Goal: Information Seeking & Learning: Learn about a topic

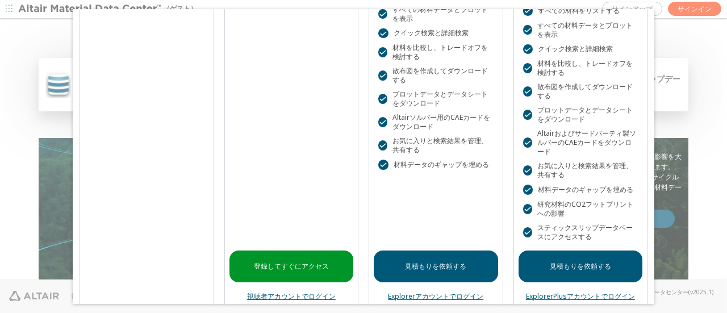
scroll to position [165, 0]
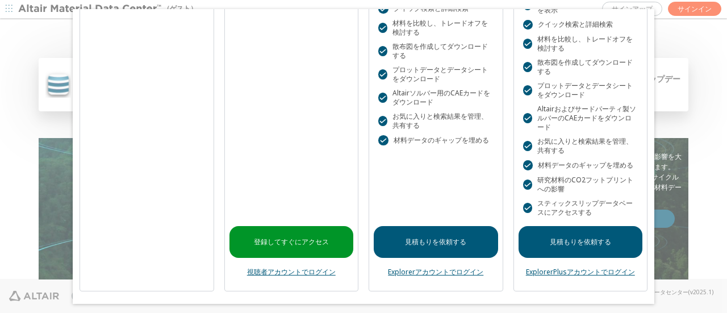
click at [286, 271] on font "視聴者アカウントでログイン" at bounding box center [291, 272] width 89 height 10
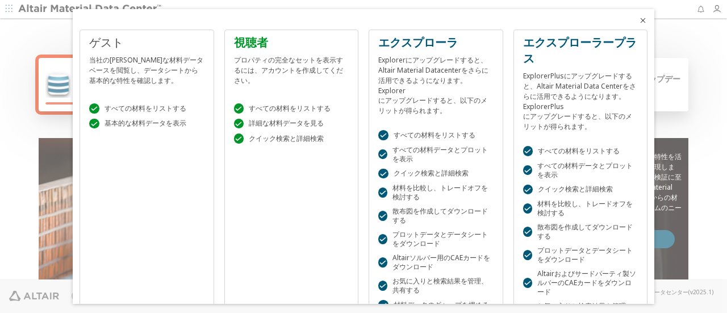
click at [283, 135] on font "クイック検索と詳細検索" at bounding box center [286, 138] width 75 height 10
click at [271, 53] on div "プロパティの完全なセットを表示するには、アカウントを作成してください。" at bounding box center [291, 68] width 115 height 35
click at [286, 81] on div "プロパティの完全なセットを表示するには、アカウントを作成してください。" at bounding box center [291, 68] width 115 height 35
click at [252, 47] on font "視聴者" at bounding box center [251, 42] width 34 height 15
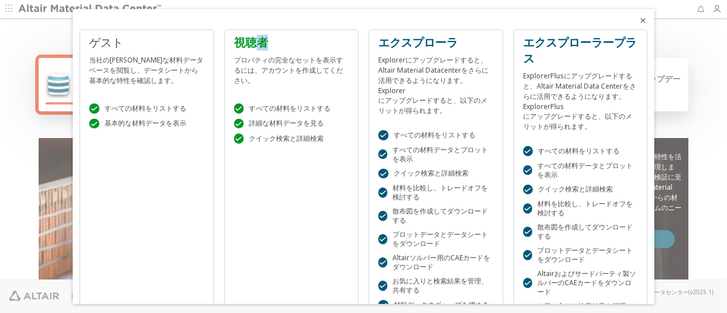
click at [252, 47] on font "視聴者" at bounding box center [251, 42] width 34 height 15
click at [266, 156] on div "視聴者 プロパティの完全なセットを表示するには、アカウントを作成してください。  すべての材料をリストする  詳細な材料データを見る  クイック検索と詳…" at bounding box center [291, 243] width 135 height 426
click at [266, 160] on div "視聴者 プロパティの完全なセットを表示するには、アカウントを作成してください。  すべての材料をリストする  詳細な材料データを見る  クイック検索と詳…" at bounding box center [291, 243] width 135 height 426
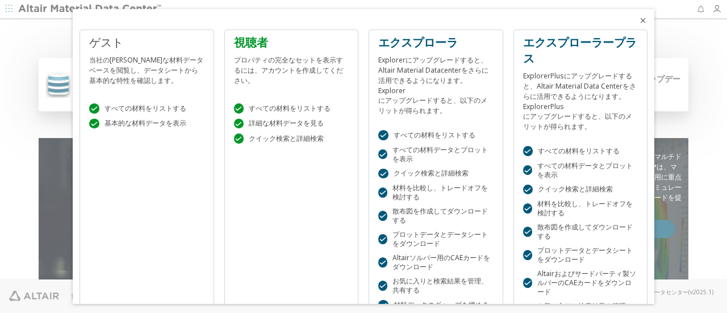
click at [638, 18] on icon "近い" at bounding box center [642, 20] width 9 height 9
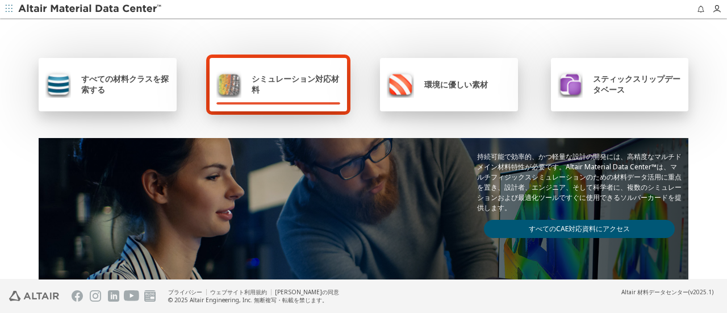
click at [294, 91] on span "シミュレーション対応材料" at bounding box center [295, 84] width 89 height 22
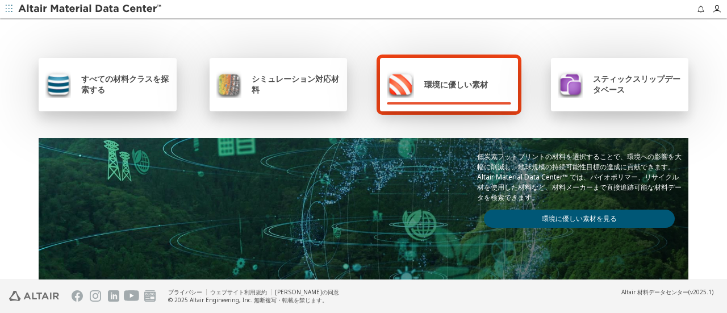
click at [307, 86] on span "シミュレーション対応材料" at bounding box center [295, 84] width 89 height 22
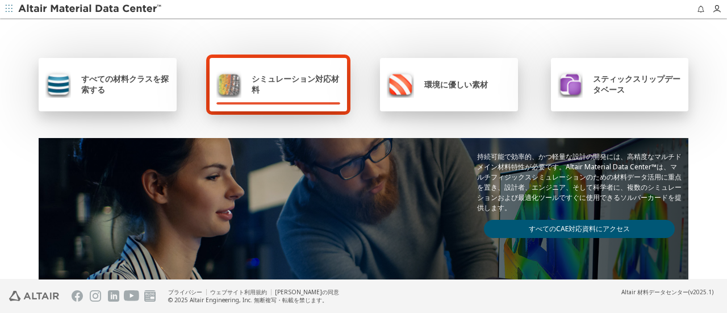
click at [118, 95] on div "すべての材料クラスを探索する" at bounding box center [107, 83] width 124 height 27
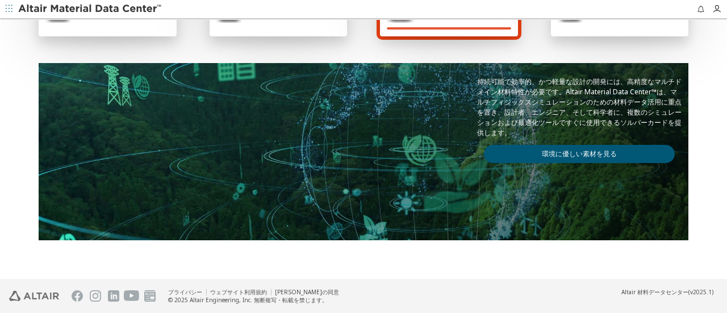
scroll to position [18, 0]
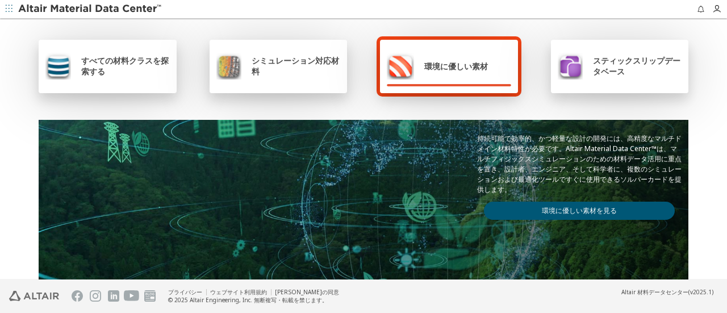
click at [233, 68] on img at bounding box center [229, 65] width 26 height 27
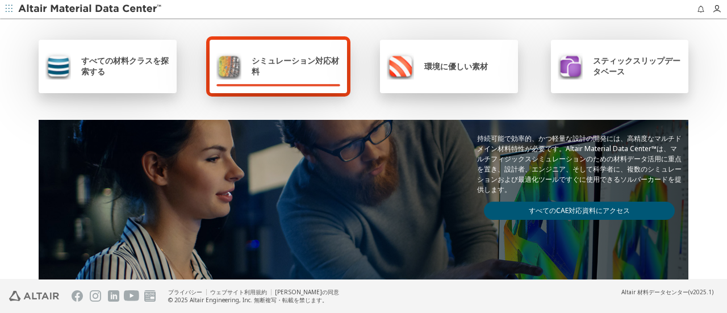
click at [149, 54] on div "すべての材料クラスを探索する" at bounding box center [107, 65] width 124 height 27
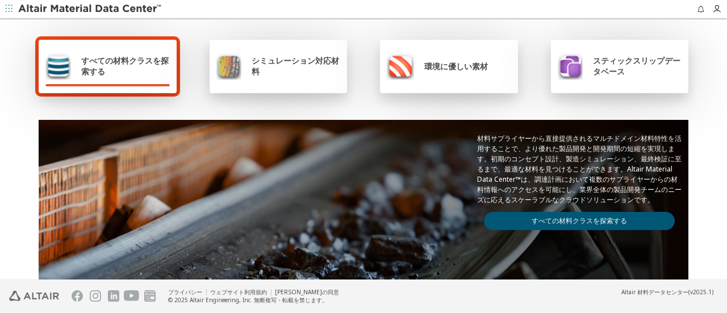
click at [531, 216] on font "すべての材料クラスを探索する" at bounding box center [578, 221] width 95 height 10
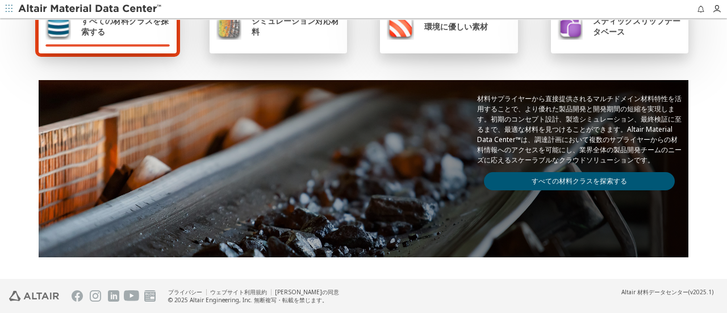
scroll to position [57, 0]
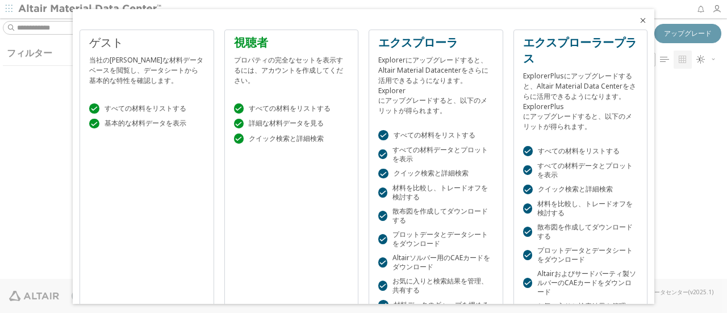
scroll to position [9, 9]
click at [294, 73] on font "プロパティの完全なセットを表示するには、アカウントを作成してください。" at bounding box center [288, 70] width 109 height 30
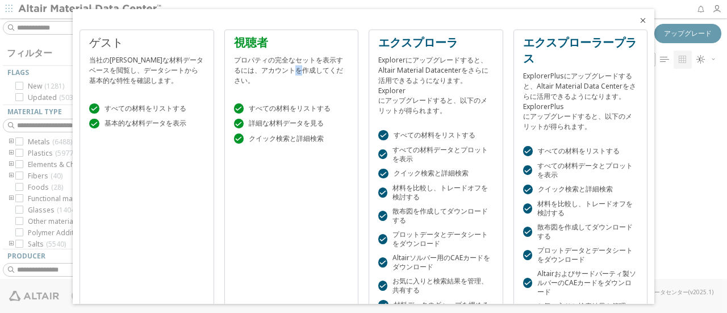
click at [247, 41] on font "視聴者" at bounding box center [251, 42] width 34 height 15
click at [292, 167] on div "視聴者 プロパティの完全なセットを表示するには、アカウントを作成してください。  すべての材料をリストする  詳細な材料データを見る  クイック検索と詳…" at bounding box center [291, 243] width 135 height 426
click at [255, 41] on font "視聴者" at bounding box center [251, 42] width 34 height 15
click at [638, 19] on icon "近い" at bounding box center [642, 20] width 9 height 9
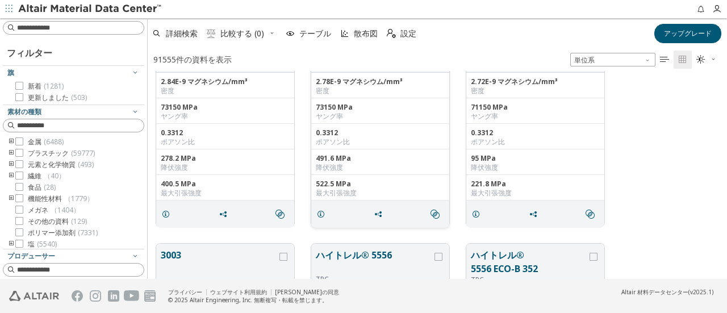
scroll to position [57, 0]
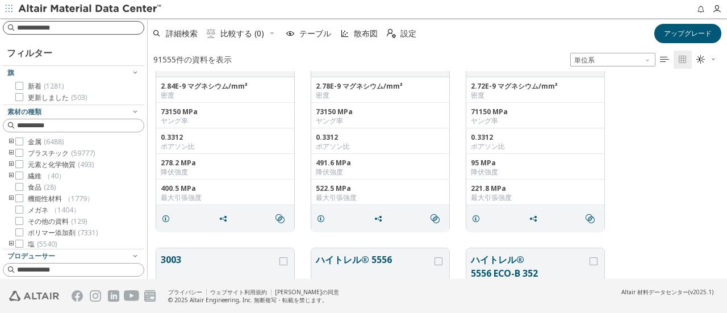
click at [73, 29] on input at bounding box center [80, 27] width 127 height 11
type input "*"
click at [23, 141] on icon at bounding box center [19, 141] width 8 height 8
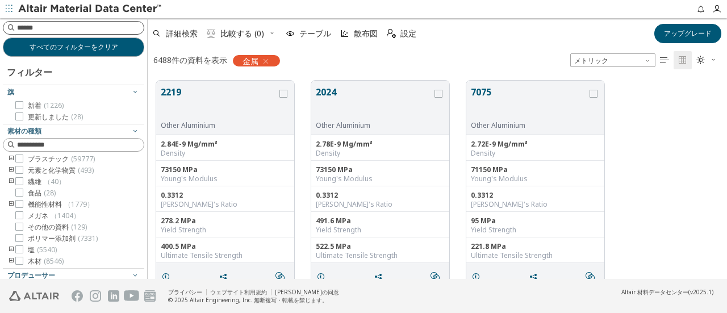
click at [84, 28] on input at bounding box center [80, 27] width 127 height 11
type input "**"
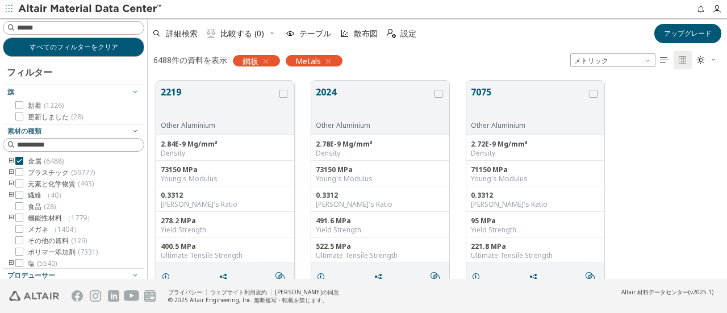
scroll to position [198, 570]
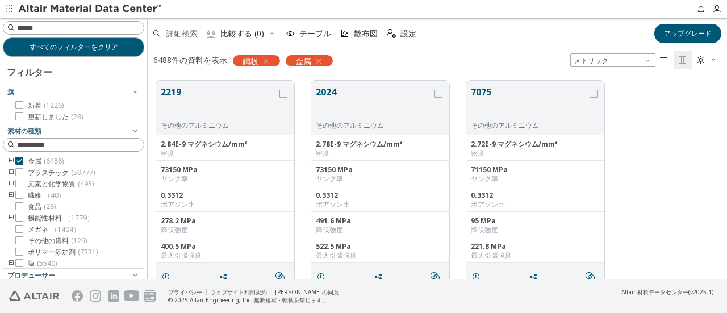
click at [174, 32] on font "詳細検索" at bounding box center [182, 33] width 32 height 11
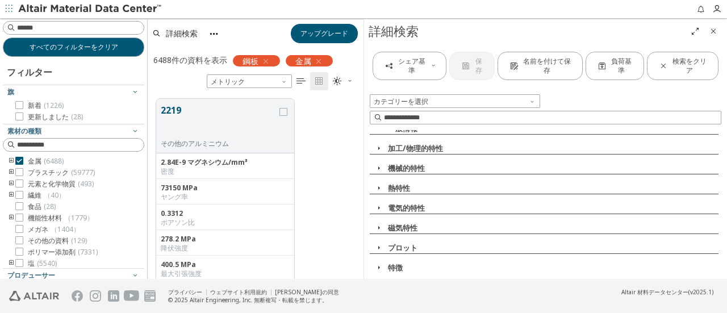
scroll to position [0, 0]
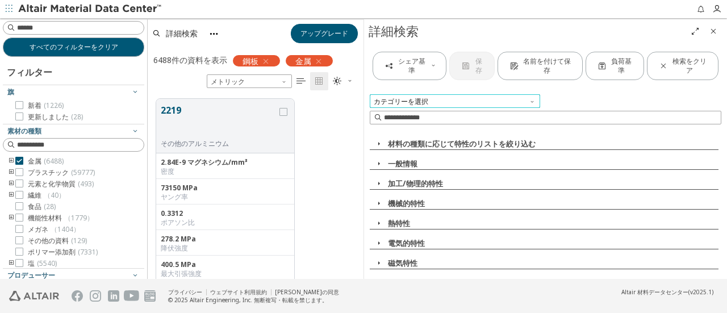
click at [513, 99] on span "カテゴリーを選択" at bounding box center [455, 101] width 170 height 14
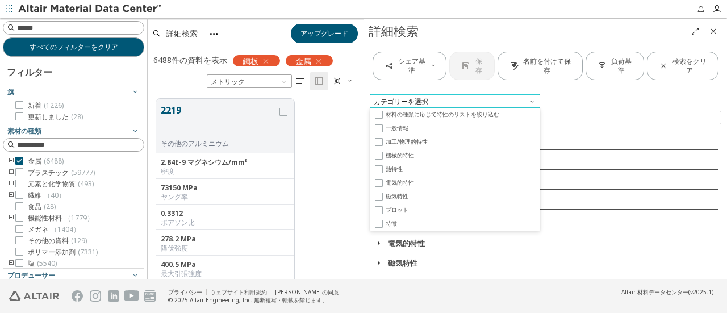
click at [493, 96] on span "カテゴリーを選択" at bounding box center [455, 101] width 170 height 14
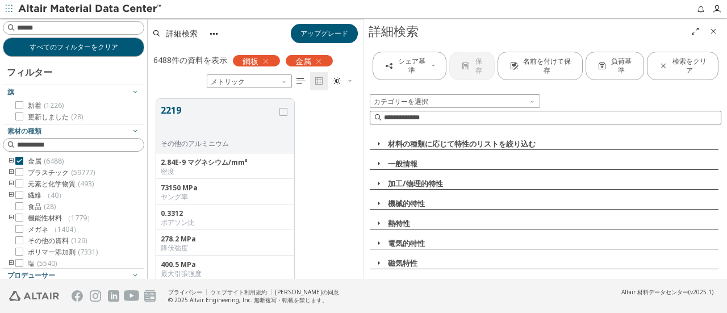
click at [472, 117] on input at bounding box center [552, 117] width 337 height 11
click at [709, 28] on icon "近い" at bounding box center [712, 31] width 9 height 9
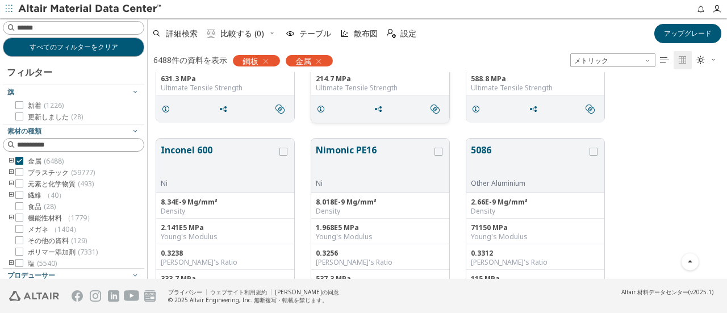
scroll to position [2214, 0]
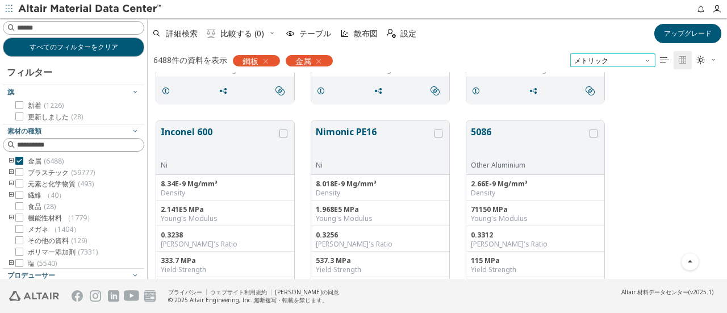
click at [612, 58] on span "メトリック" at bounding box center [612, 60] width 85 height 14
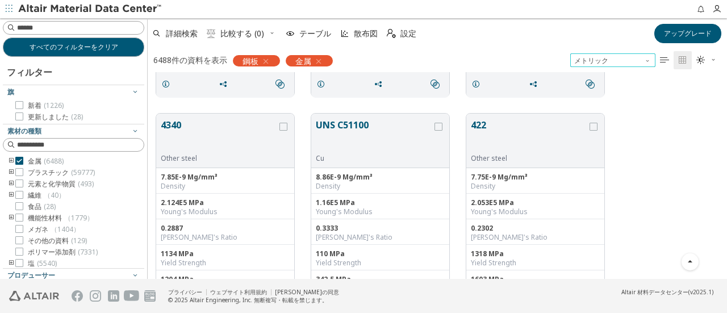
scroll to position [3179, 0]
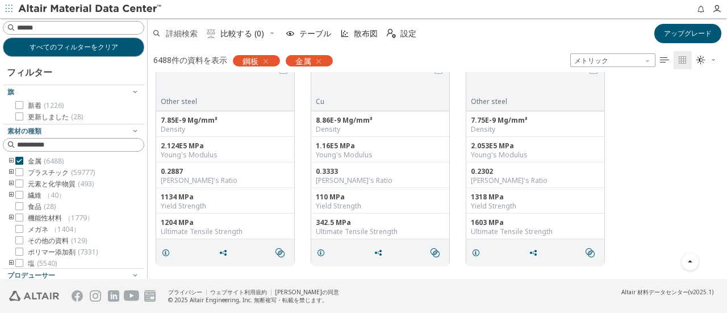
click at [177, 35] on font "詳細検索" at bounding box center [182, 33] width 32 height 11
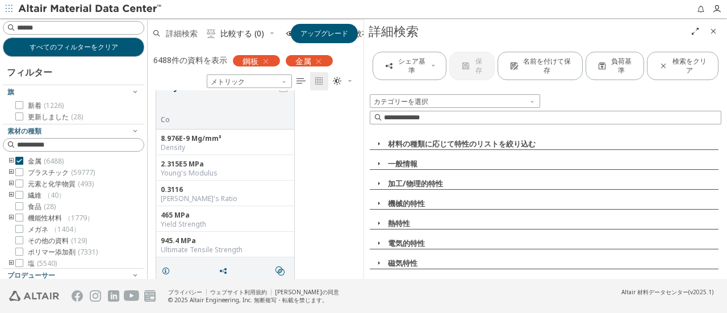
scroll to position [181, 207]
click at [413, 163] on font "一般情報" at bounding box center [403, 163] width 30 height 10
click at [404, 181] on font "指定/仕様" at bounding box center [409, 183] width 33 height 10
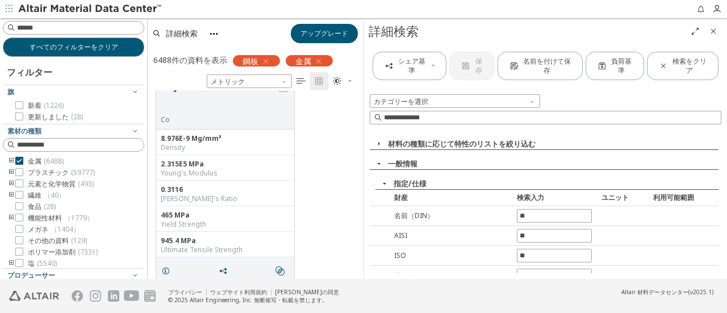
scroll to position [57, 0]
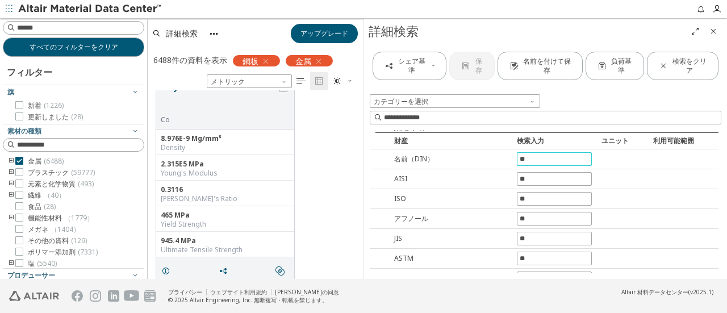
click at [539, 162] on input "text" at bounding box center [554, 159] width 74 height 12
type input "**"
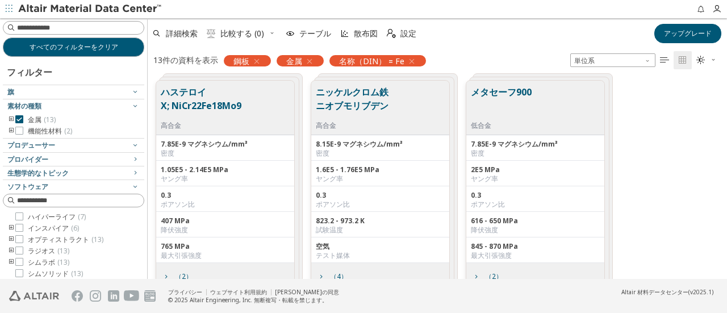
scroll to position [57, 0]
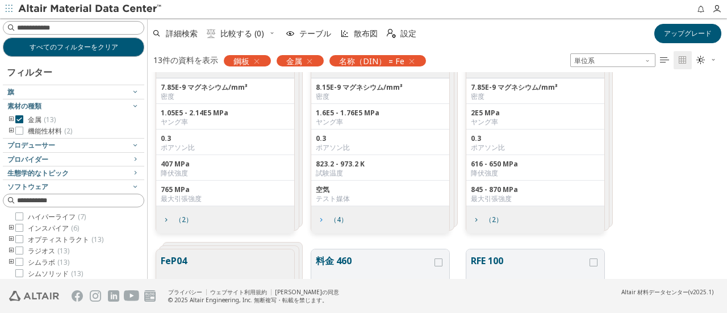
click at [335, 217] on font "（4）" at bounding box center [339, 220] width 18 height 10
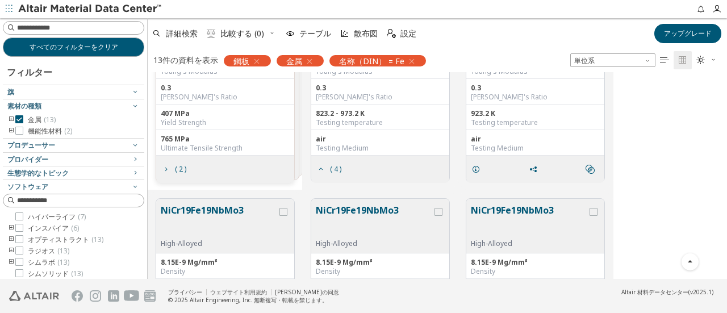
scroll to position [114, 0]
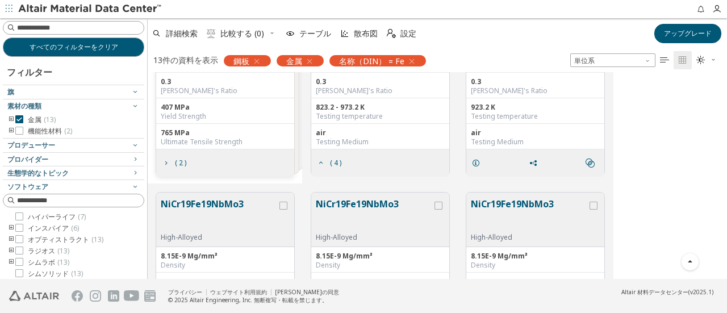
click at [657, 79] on div "Hastelloy X ; NiCr22Fe18Mo9 High-Alloyed 7.85E-9 Mg/mm³ Density 1.05E5 - 2.14E5…" at bounding box center [437, 71] width 579 height 225
click at [333, 161] on span "( 4 )" at bounding box center [335, 163] width 11 height 7
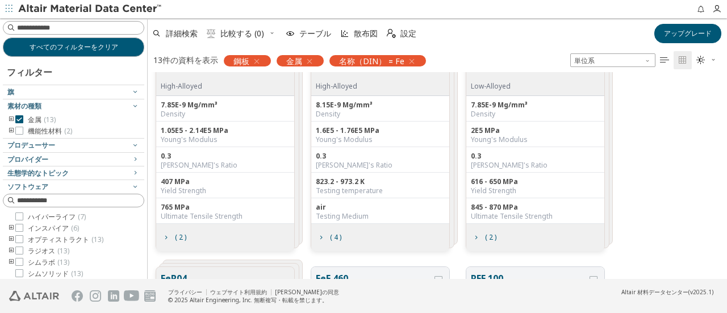
scroll to position [57, 0]
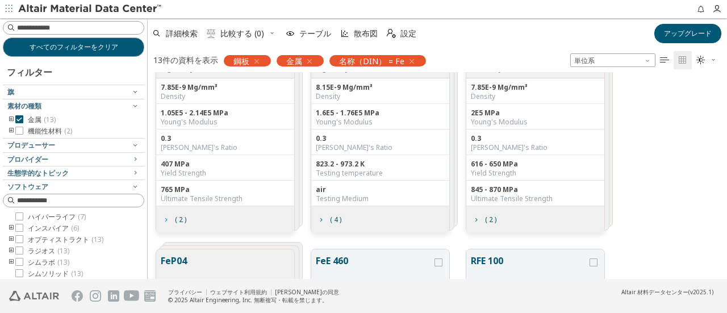
click at [173, 216] on span "( 2 )" at bounding box center [181, 219] width 16 height 7
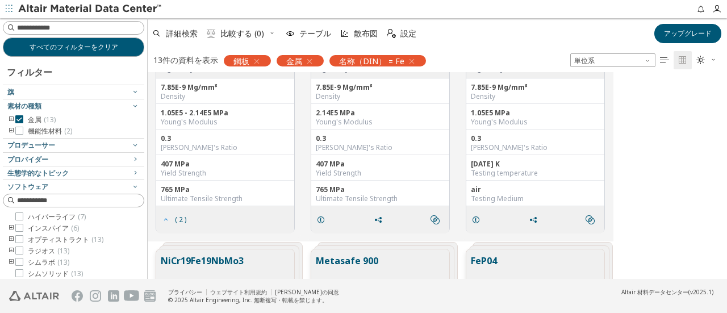
click at [179, 216] on span "( 2 )" at bounding box center [180, 219] width 11 height 7
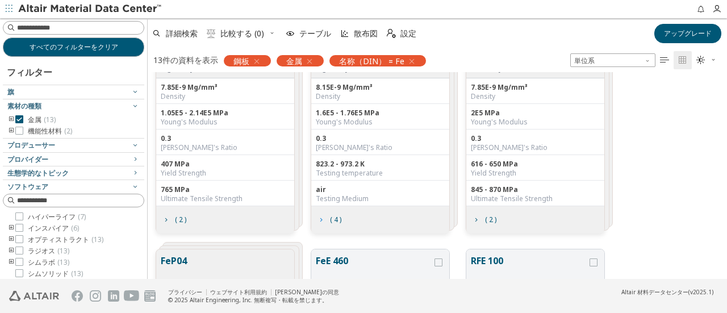
click at [338, 217] on span "( 4 )" at bounding box center [335, 219] width 11 height 7
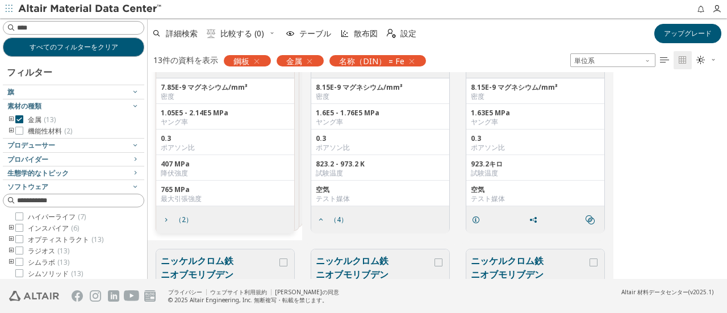
click at [629, 106] on div "ハステロイX; NiCr22Fe18Mo9 高合金 7.85E-9 マグネシウム/mm³ 密度 1.05E5 - 2.14E5 MPa ヤング率 0.3 ポア…" at bounding box center [437, 127] width 579 height 225
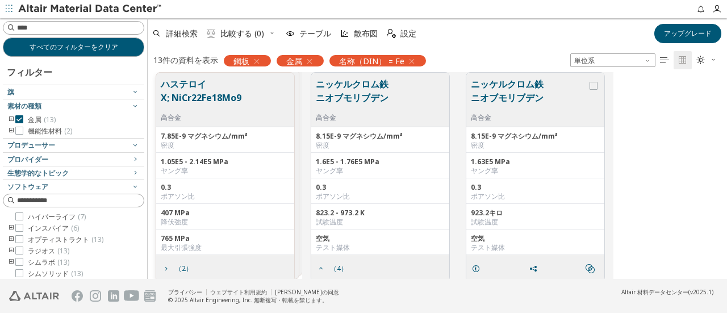
scroll to position [0, 0]
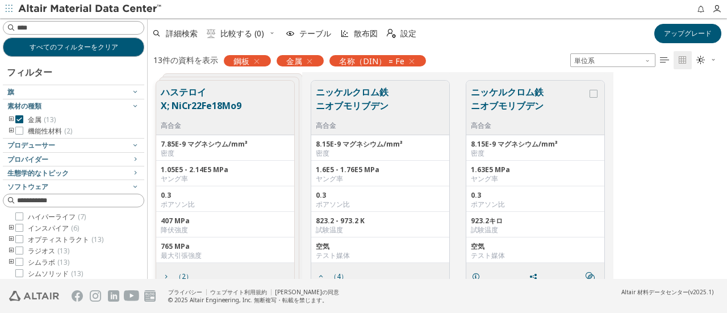
click at [366, 98] on font "ニッケルクロム鉄ニオブモリブデン" at bounding box center [352, 99] width 73 height 26
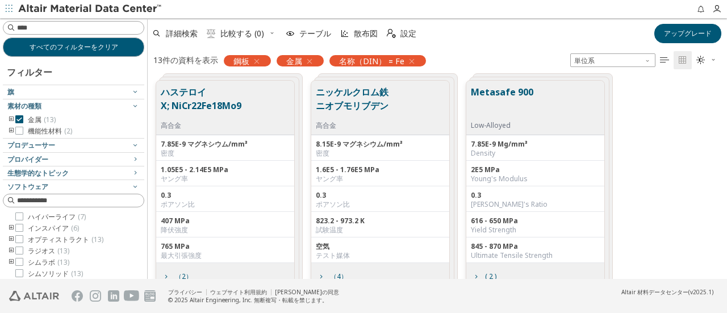
click at [385, 95] on font "ニッケルクロム鉄ニオブモリブデン" at bounding box center [352, 99] width 73 height 26
click at [389, 102] on font "ニッケルクロム鉄ニオブモリブデン" at bounding box center [378, 103] width 124 height 36
click at [644, 139] on div "ハステロイX; NiCr22Fe18Mo9 高合金 7.85E-9 マグネシウム/mm³ 密度 1.05E5 - 2.14E5 MPa ヤング率 0.3 ポア…" at bounding box center [437, 184] width 579 height 225
click at [416, 113] on font "ニッケルクロム鉄ニオブモリブデン" at bounding box center [378, 103] width 124 height 36
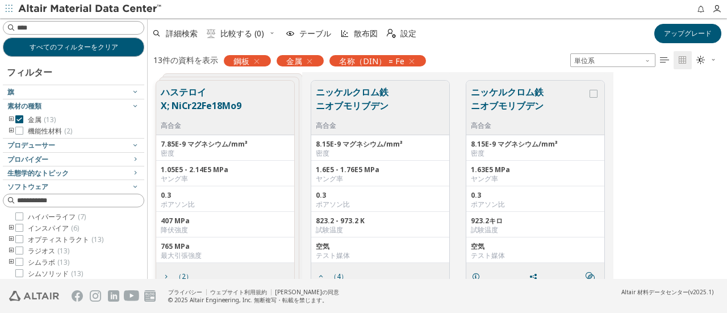
click at [647, 123] on div "ハステロイX; NiCr22Fe18Mo9 高合金 7.85E-9 マグネシウム/mm³ 密度 1.05E5 - 2.14E5 MPa ヤング率 0.3 ポア…" at bounding box center [437, 184] width 579 height 225
click at [389, 106] on font "ニッケルクロム鉄ニオブモリブデン" at bounding box center [378, 103] width 124 height 36
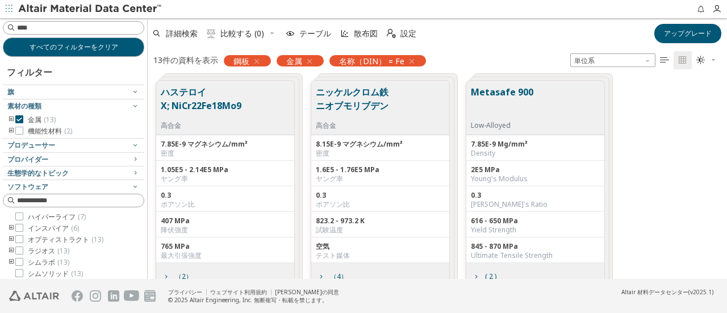
click at [265, 100] on font "ハステロイX; NiCr22Fe18Mo9" at bounding box center [223, 103] width 124 height 36
